Goal: Find contact information: Obtain details needed to contact an individual or organization

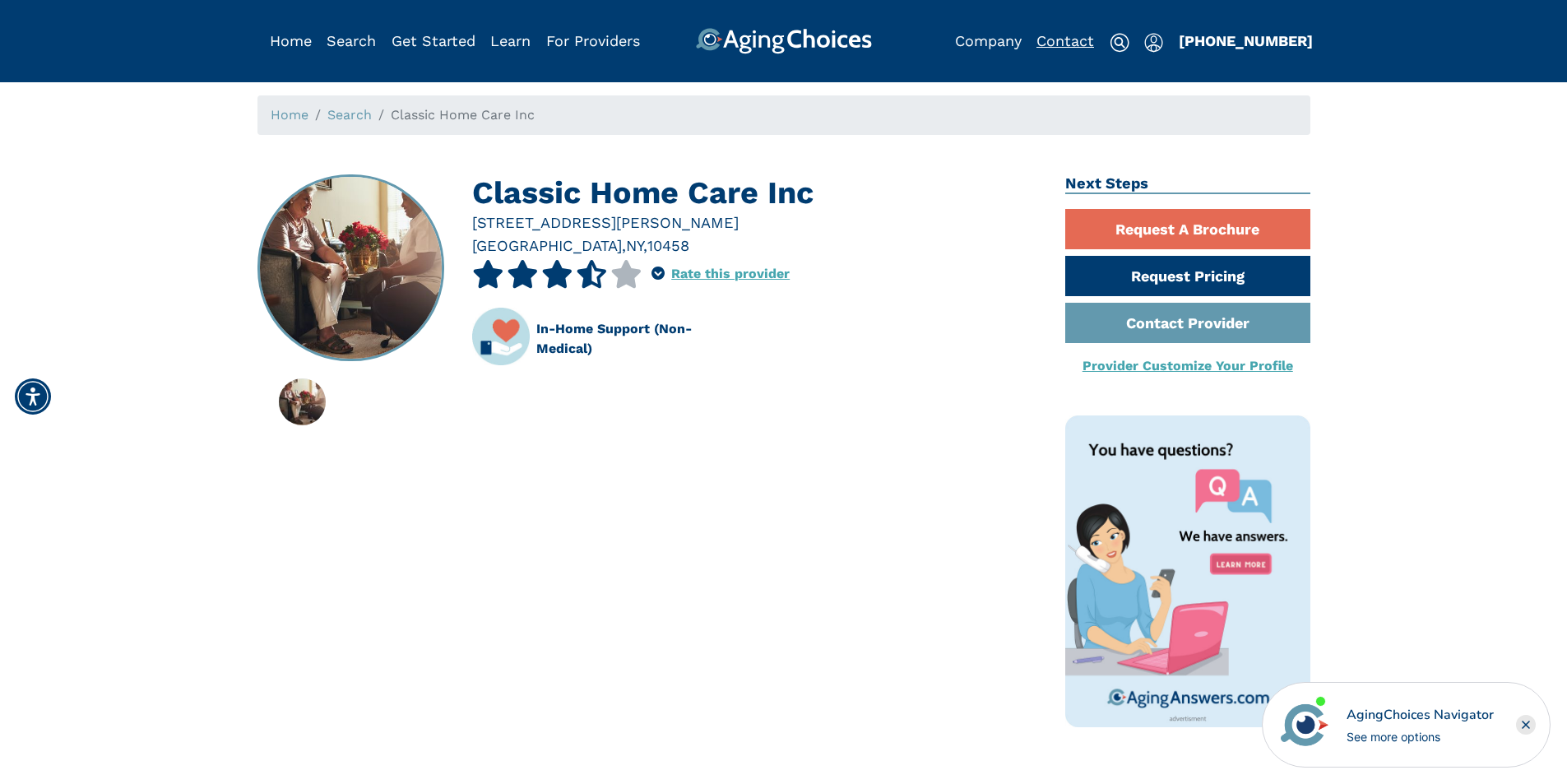
click at [1059, 39] on link "Contact" at bounding box center [1065, 41] width 58 height 17
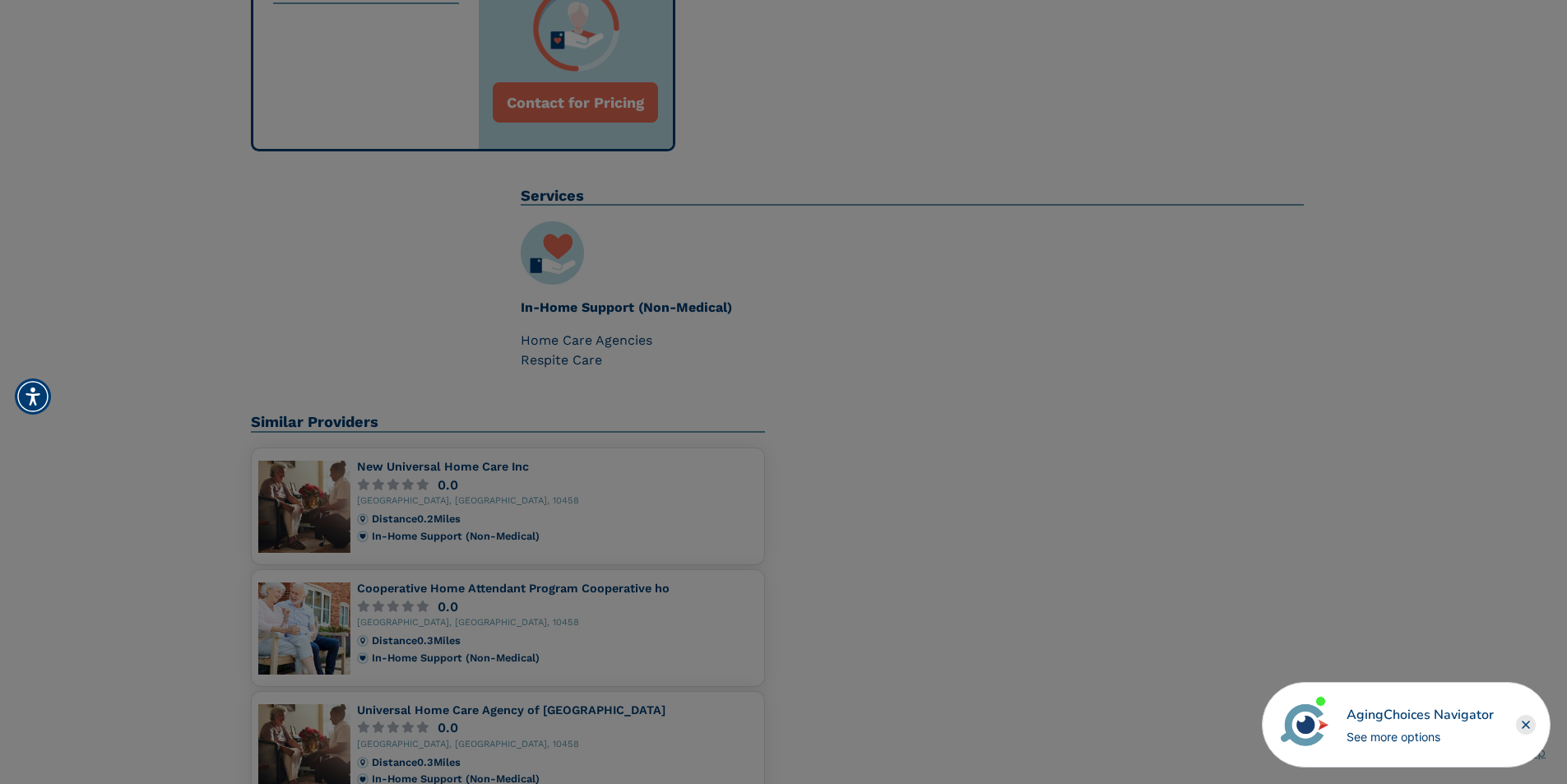
scroll to position [822, 0]
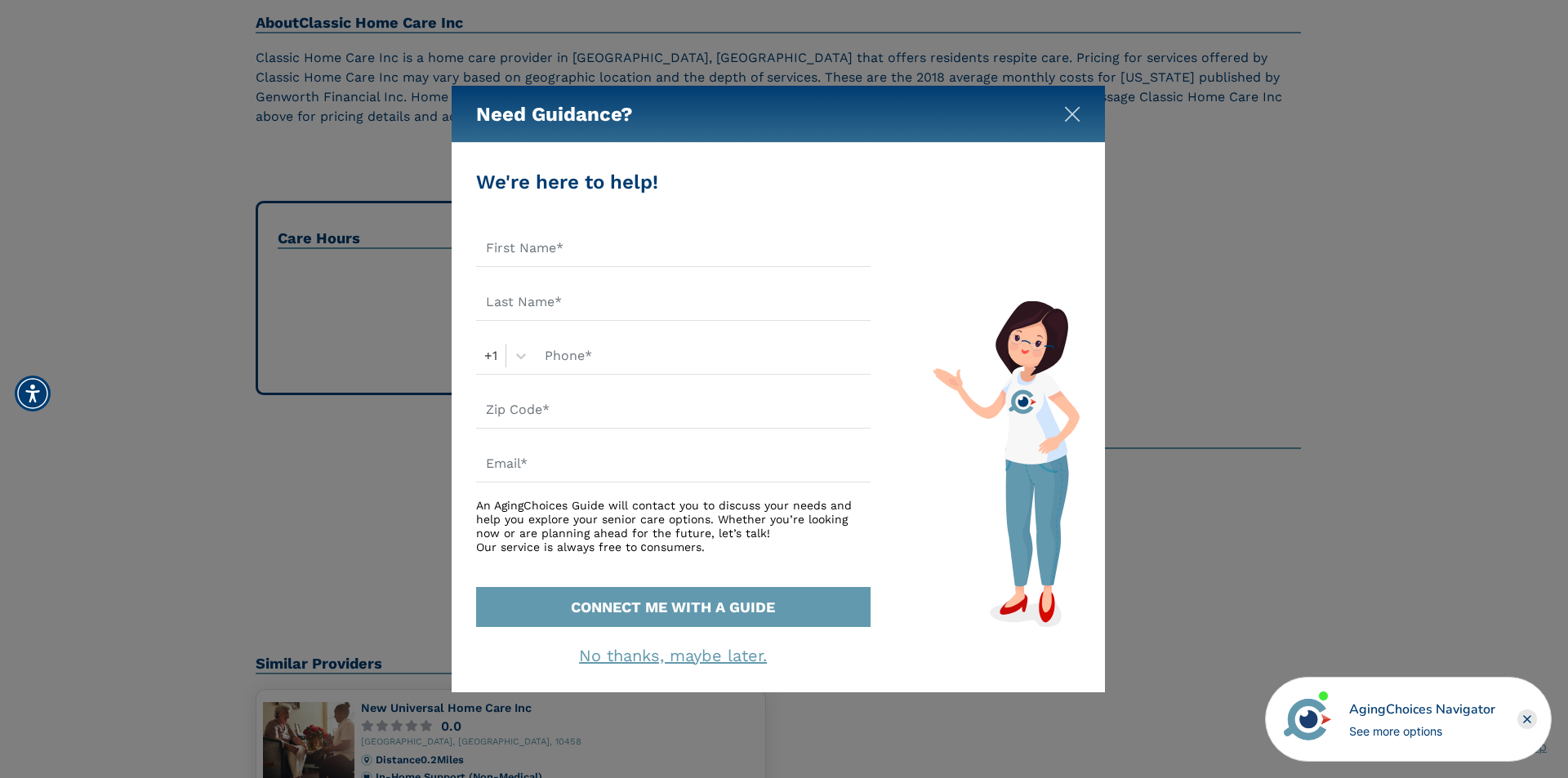
click at [1072, 110] on img "Close" at bounding box center [1071, 114] width 16 height 16
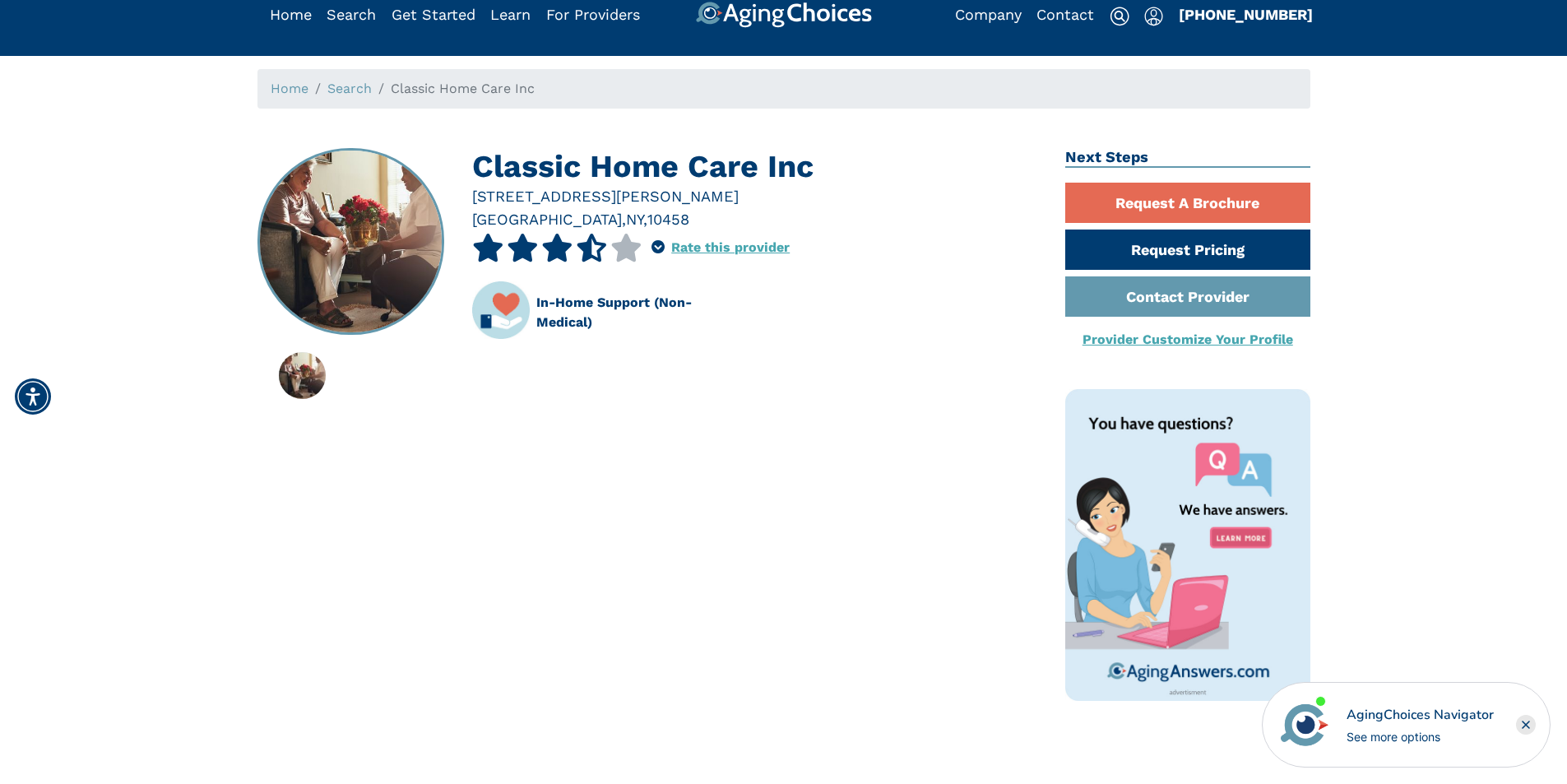
scroll to position [0, 0]
